Goal: Find contact information: Find contact information

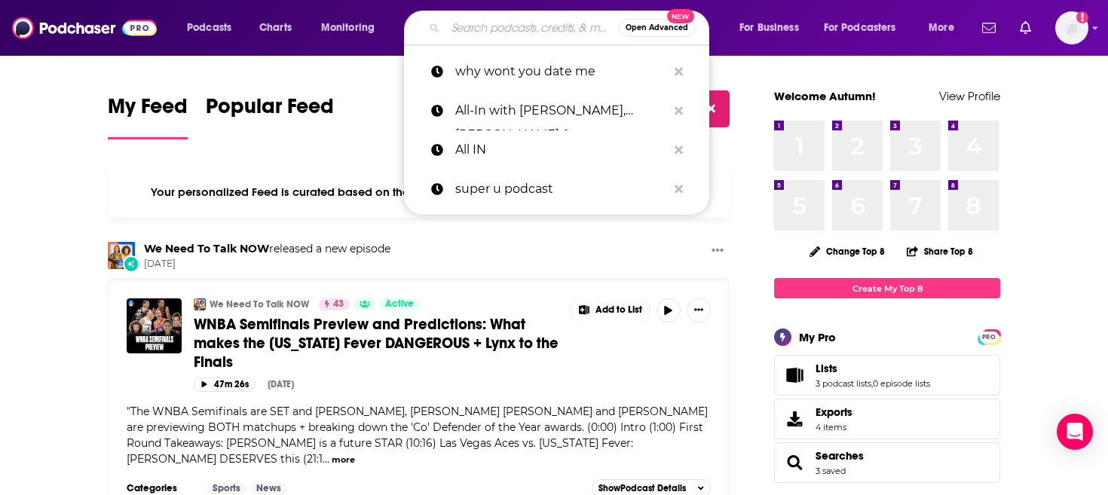
click at [524, 31] on input "Search podcasts, credits, & more..." at bounding box center [532, 28] width 173 height 24
paste input "theSkimm"
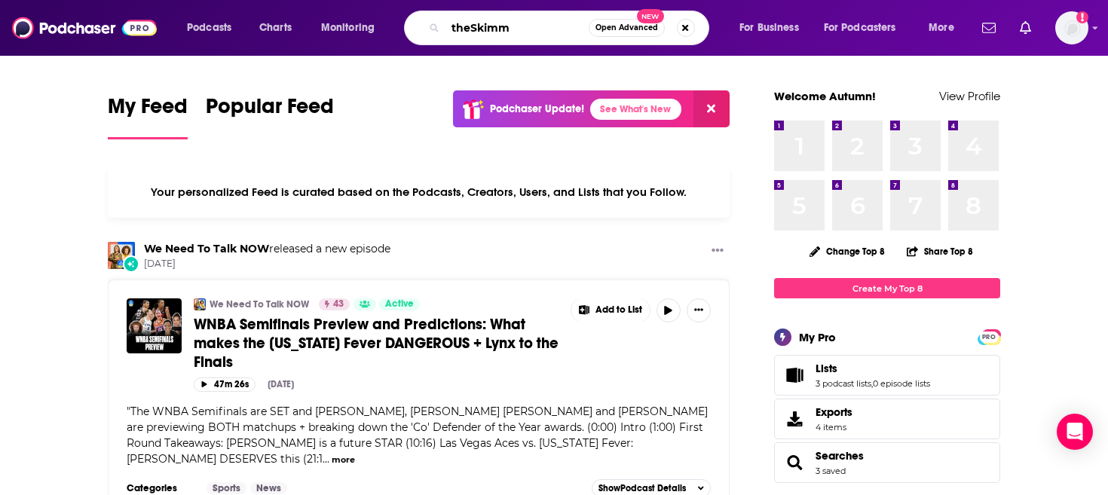
type input "theSkimm"
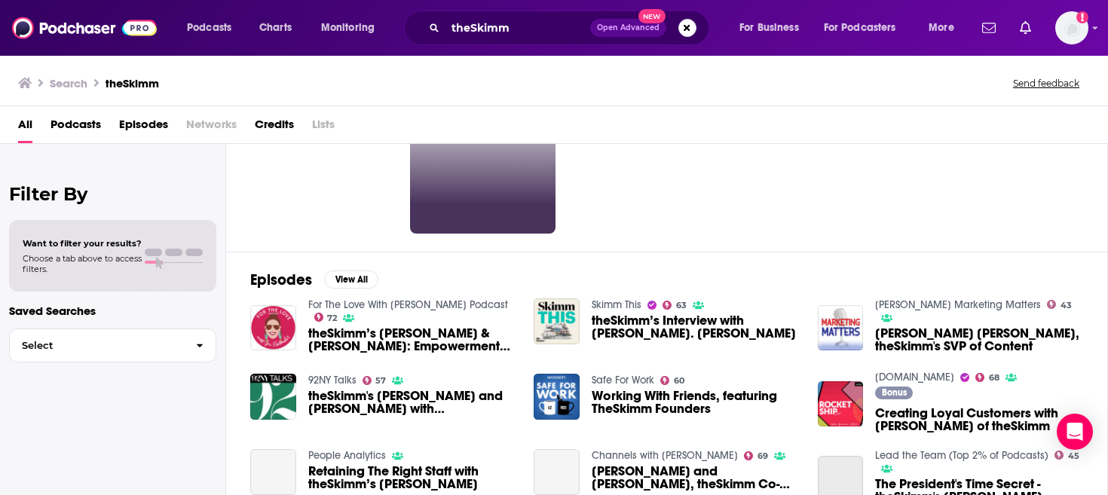
scroll to position [110, 0]
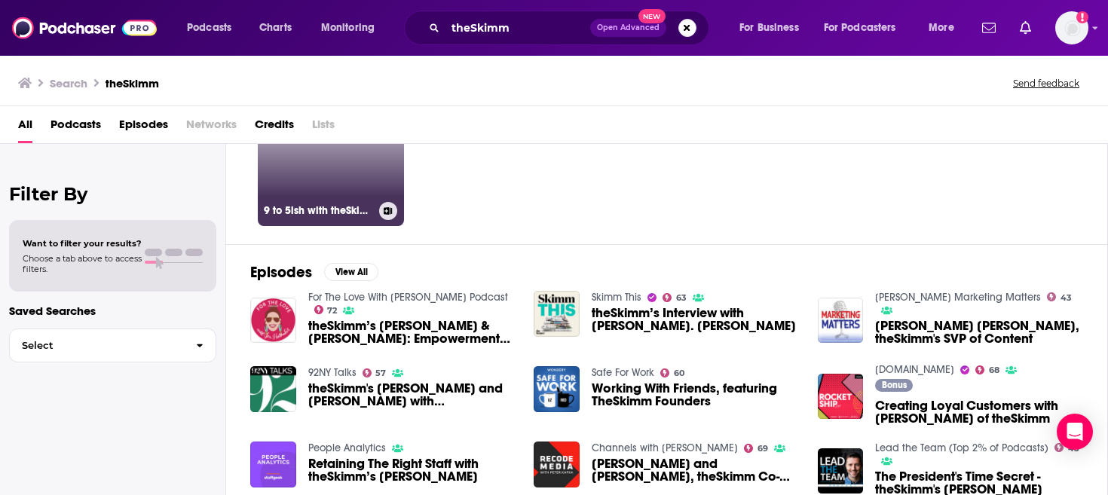
click at [312, 155] on link "62 9 to 5ish with theSkimm" at bounding box center [331, 153] width 146 height 146
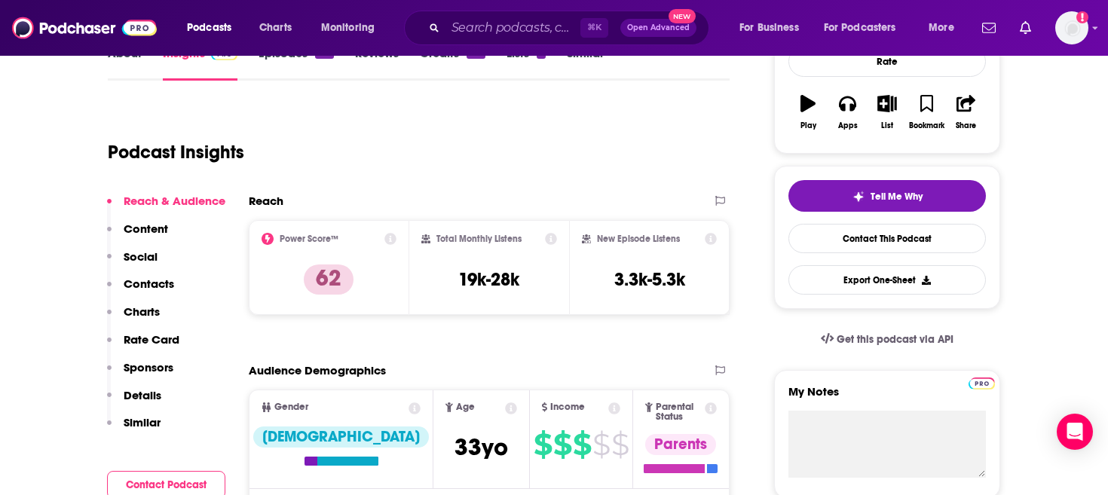
scroll to position [253, 0]
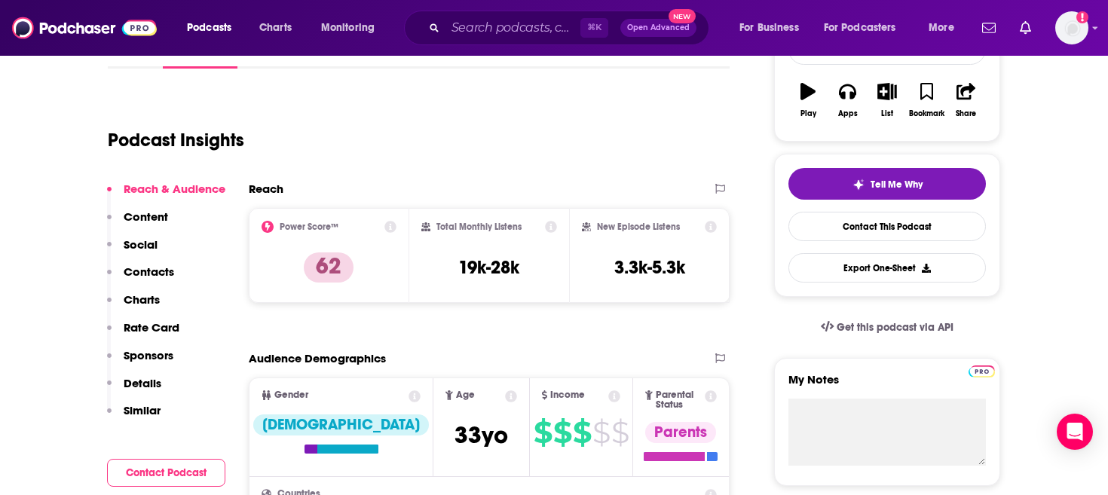
drag, startPoint x: 451, startPoint y: 259, endPoint x: 550, endPoint y: 264, distance: 99.6
click at [553, 261] on div "Total Monthly Listens 19k-28k" at bounding box center [489, 255] width 136 height 69
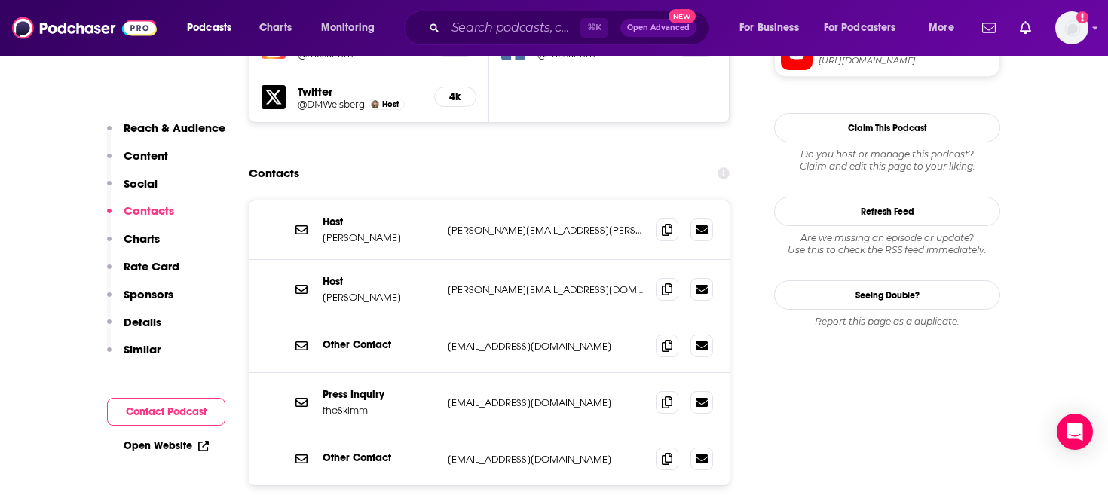
scroll to position [1472, 0]
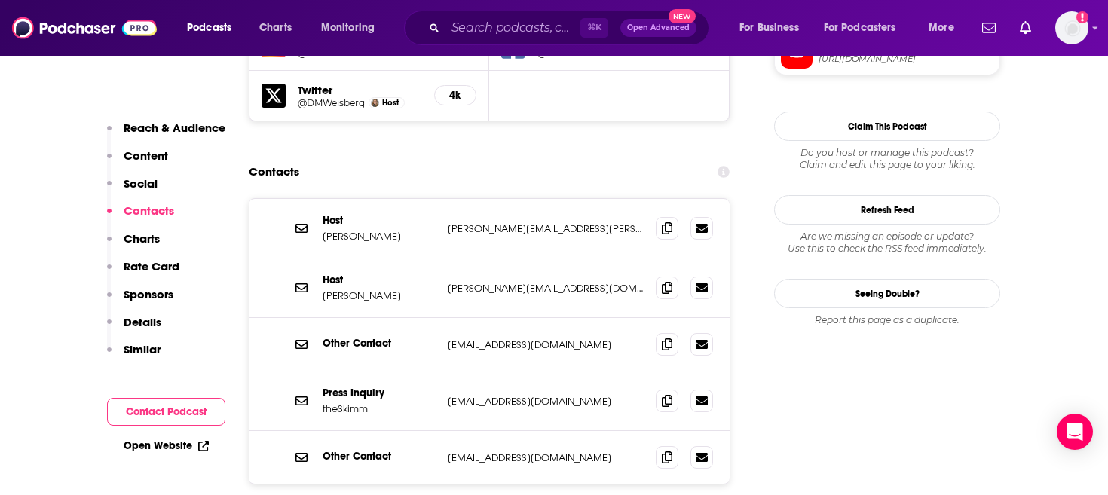
drag, startPoint x: 404, startPoint y: 157, endPoint x: 633, endPoint y: 243, distance: 244.8
click at [633, 243] on div "Host [PERSON_NAME] [PERSON_NAME][EMAIL_ADDRESS][PERSON_NAME][DOMAIN_NAME] [PERS…" at bounding box center [489, 341] width 481 height 285
drag, startPoint x: 603, startPoint y: 328, endPoint x: 427, endPoint y: 303, distance: 177.4
click at [427, 372] on div "Press Inquiry theSkimm [EMAIL_ADDRESS][DOMAIN_NAME] [EMAIL_ADDRESS][DOMAIN_NAME]" at bounding box center [489, 402] width 481 height 60
click at [395, 337] on p "Other Contact" at bounding box center [379, 343] width 113 height 13
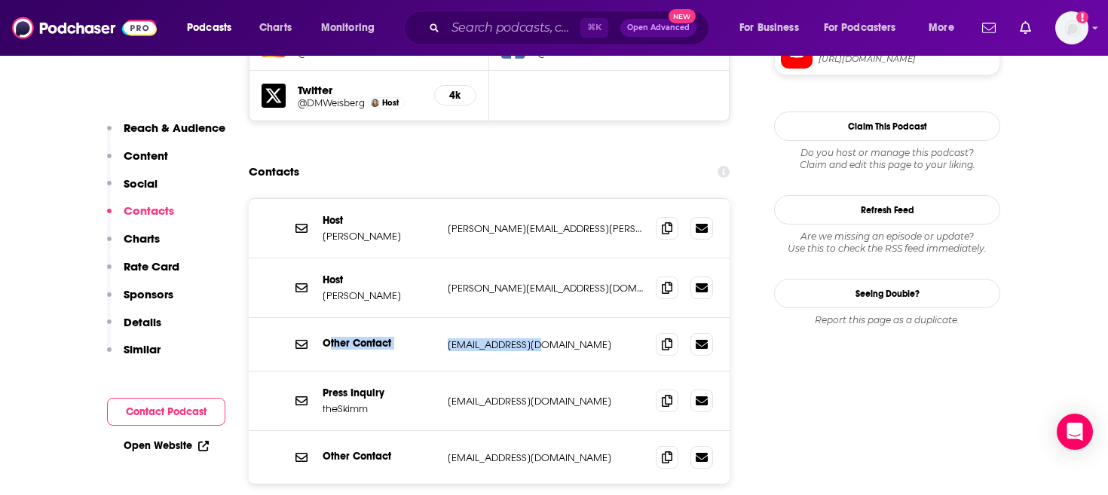
drag, startPoint x: 327, startPoint y: 248, endPoint x: 580, endPoint y: 248, distance: 252.5
click at [0, 0] on div "Other Contact [EMAIL_ADDRESS][DOMAIN_NAME] [EMAIL_ADDRESS][DOMAIN_NAME]" at bounding box center [0, 0] width 0 height 0
click at [580, 338] on p "[EMAIL_ADDRESS][DOMAIN_NAME]" at bounding box center [546, 344] width 196 height 13
drag, startPoint x: 578, startPoint y: 377, endPoint x: 517, endPoint y: 345, distance: 69.1
click at [517, 431] on div "Other Contact [EMAIL_ADDRESS][DOMAIN_NAME] [EMAIL_ADDRESS][DOMAIN_NAME]" at bounding box center [489, 457] width 481 height 53
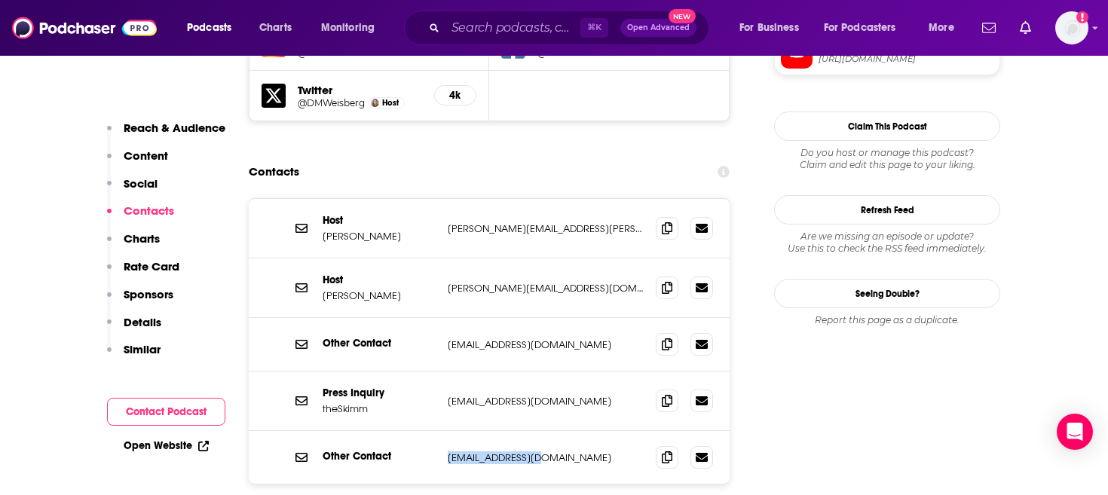
click at [573, 431] on div "Other Contact [EMAIL_ADDRESS][DOMAIN_NAME] [EMAIL_ADDRESS][DOMAIN_NAME]" at bounding box center [489, 457] width 481 height 53
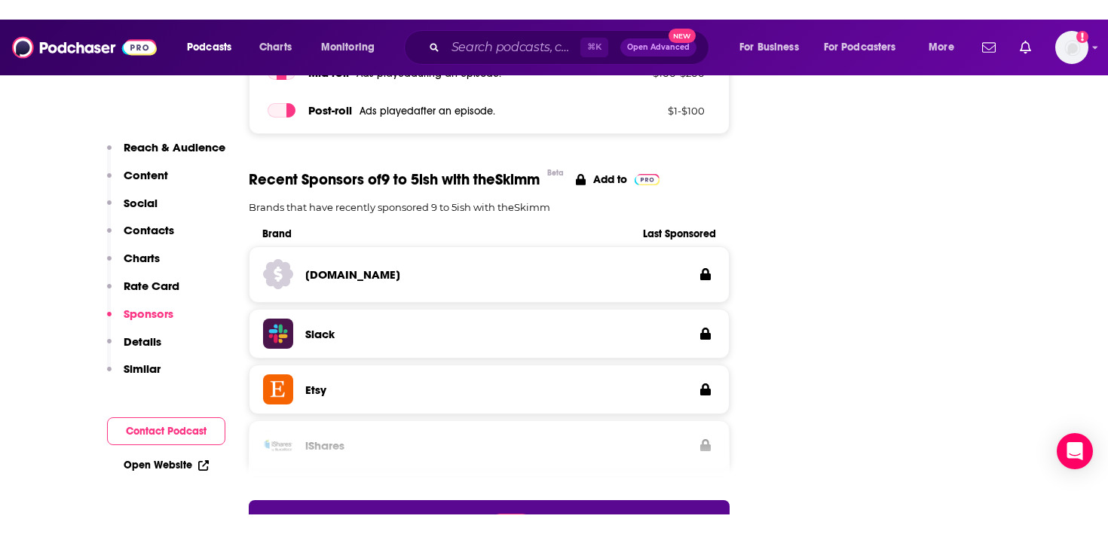
scroll to position [2571, 0]
